Goal: Task Accomplishment & Management: Use online tool/utility

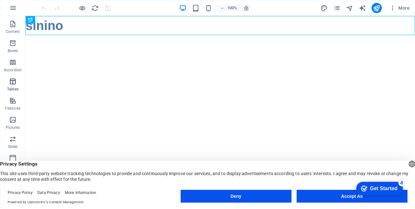
scroll to position [105, 0]
click at [393, 8] on icon "button" at bounding box center [393, 8] width 6 height 6
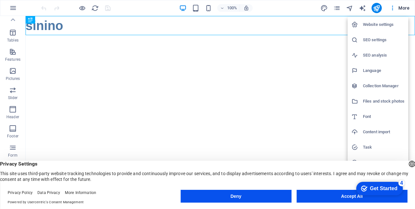
click at [12, 73] on div at bounding box center [207, 104] width 415 height 209
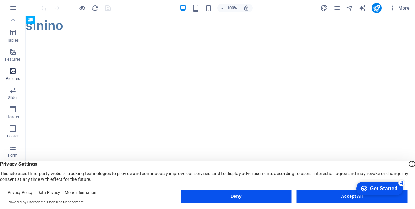
click at [15, 72] on icon "button" at bounding box center [13, 71] width 8 height 8
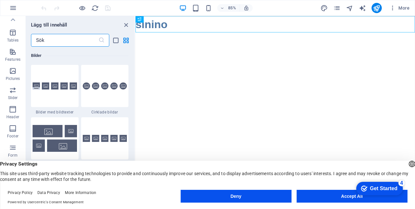
scroll to position [3241, 0]
click at [63, 90] on div at bounding box center [55, 86] width 48 height 42
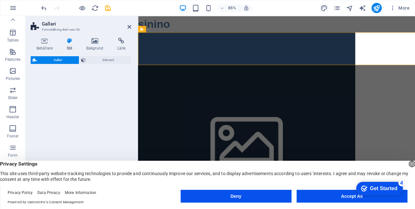
select select "rem"
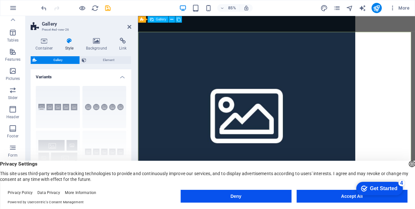
scroll to position [0, 0]
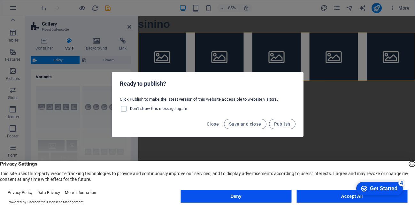
drag, startPoint x: 240, startPoint y: 19, endPoint x: 222, endPoint y: 35, distance: 24.4
click at [222, 35] on div "Ready to publish? Click Publish to make the latest version of this website acce…" at bounding box center [207, 104] width 415 height 209
click at [212, 125] on font "Close" at bounding box center [213, 123] width 12 height 5
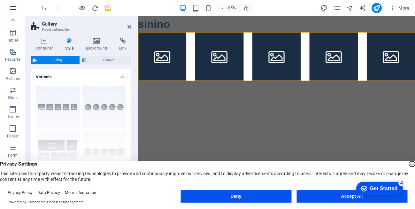
click at [11, 9] on icon "button" at bounding box center [13, 8] width 8 height 8
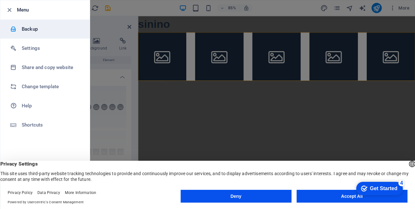
click at [36, 31] on font "Backup" at bounding box center [30, 29] width 16 height 6
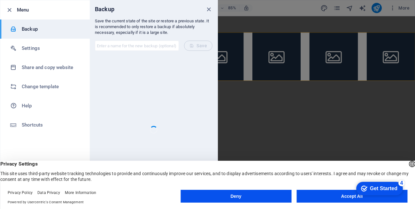
click at [207, 10] on icon "close" at bounding box center [208, 9] width 7 height 7
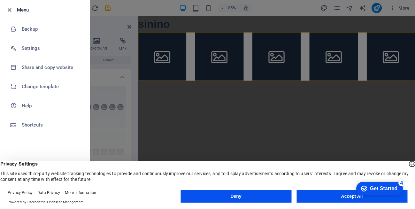
click at [9, 8] on icon "button" at bounding box center [9, 9] width 7 height 7
